Goal: Obtain resource: Download file/media

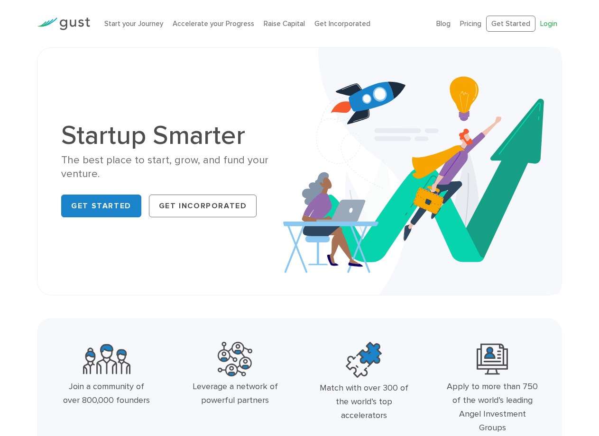
click at [554, 22] on link "Login" at bounding box center [548, 23] width 17 height 9
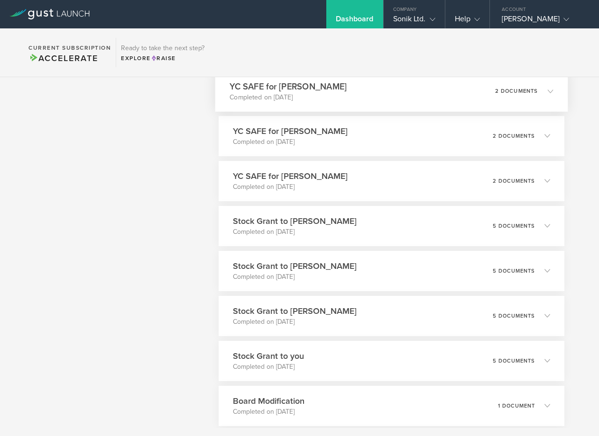
scroll to position [991, 0]
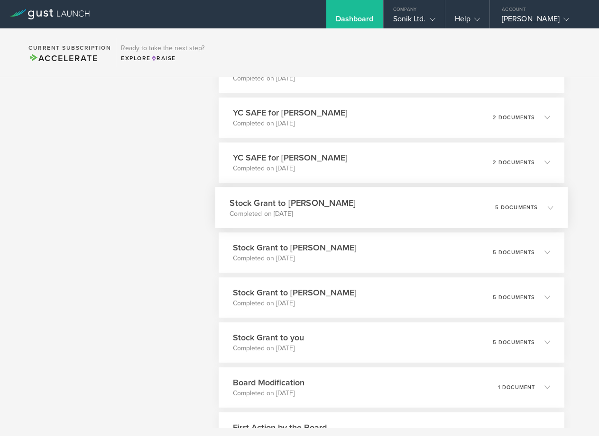
click at [532, 216] on div "5 documents" at bounding box center [523, 208] width 58 height 16
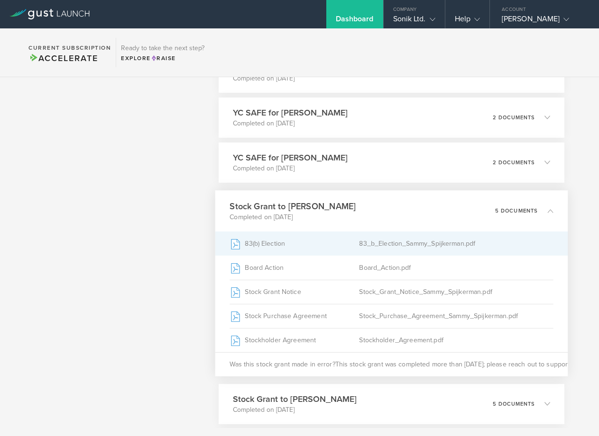
click at [269, 255] on div "83(b) Election" at bounding box center [293, 244] width 129 height 24
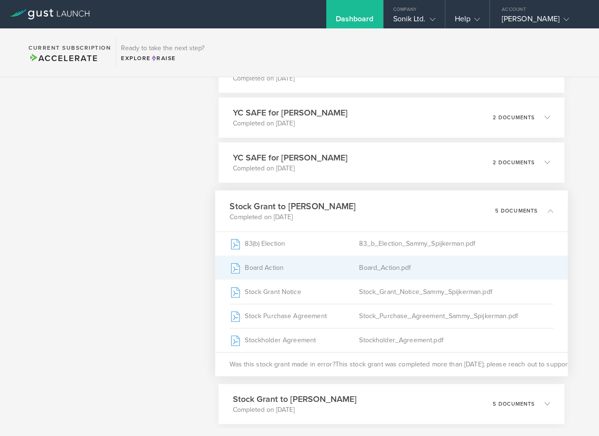
click at [468, 280] on div "Board_Action.pdf" at bounding box center [456, 268] width 194 height 24
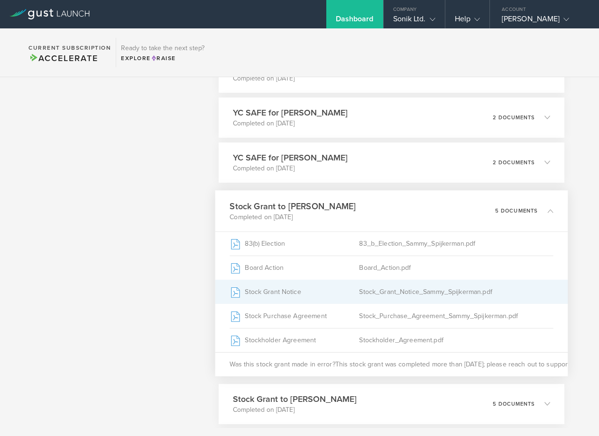
click at [334, 301] on div "Stock Grant Notice" at bounding box center [293, 292] width 129 height 24
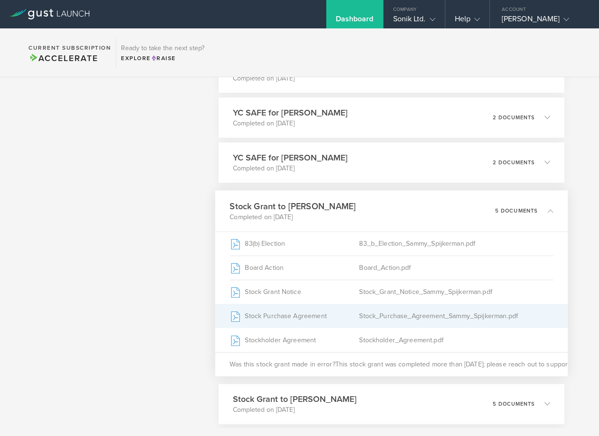
click at [313, 328] on div "Stock Purchase Agreement" at bounding box center [293, 316] width 129 height 24
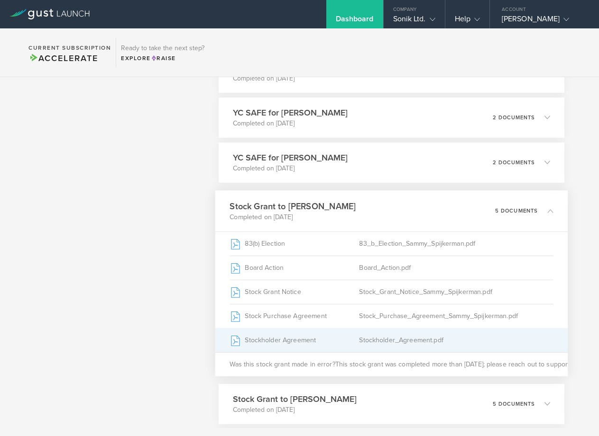
click at [304, 352] on div "Stockholder Agreement" at bounding box center [293, 340] width 129 height 24
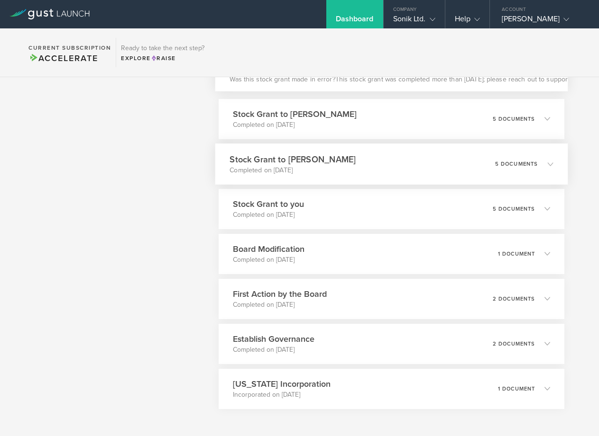
click at [329, 175] on p "Completed on [DATE]" at bounding box center [292, 169] width 126 height 9
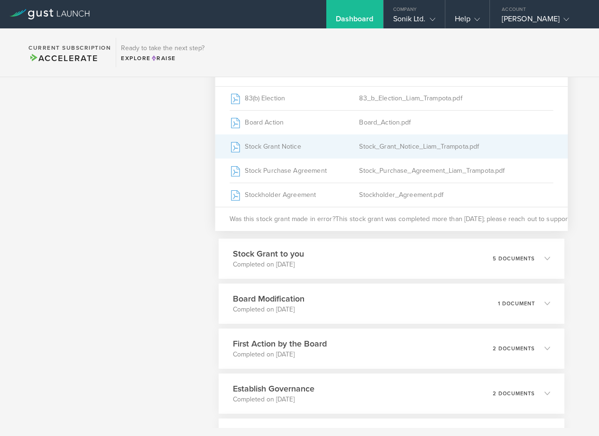
scroll to position [1206, 0]
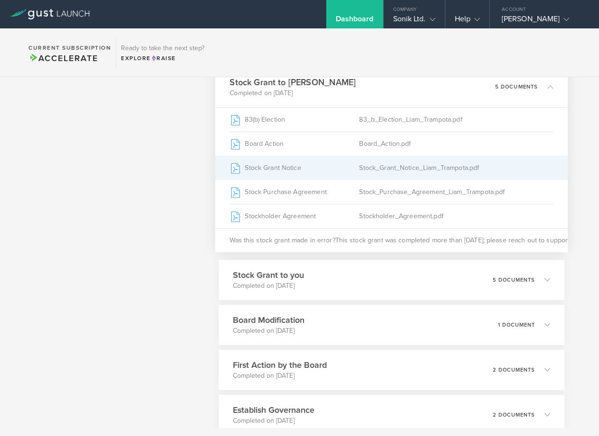
click at [318, 176] on div "Stock Grant Notice" at bounding box center [293, 168] width 129 height 24
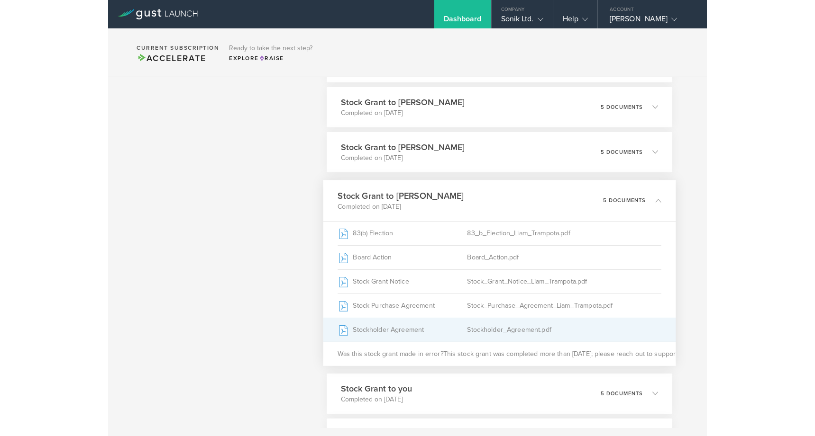
scroll to position [1055, 0]
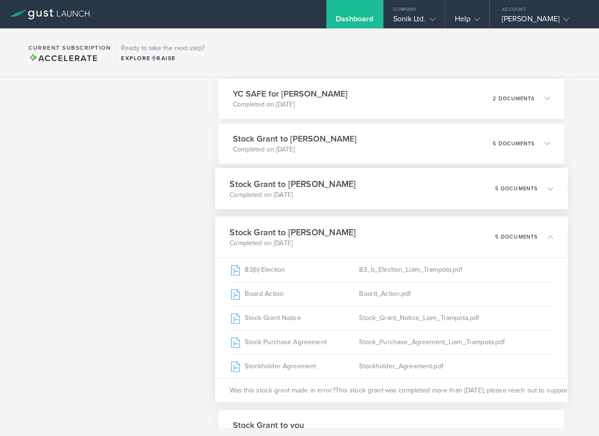
click at [381, 189] on div "Stock Grant to [PERSON_NAME] Completed on [DATE] 5 documents" at bounding box center [391, 188] width 353 height 41
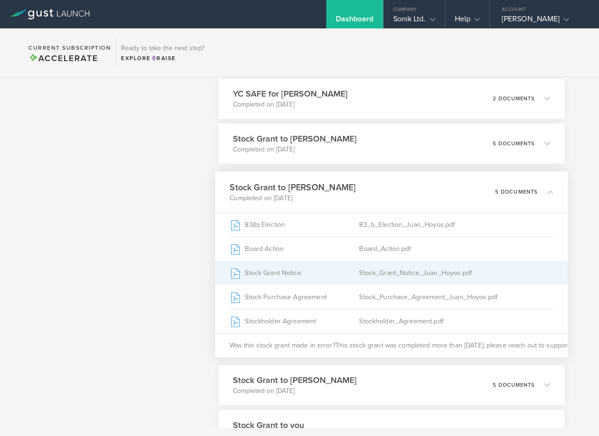
click at [329, 281] on div "Stock Grant Notice" at bounding box center [293, 273] width 129 height 24
